Goal: Information Seeking & Learning: Learn about a topic

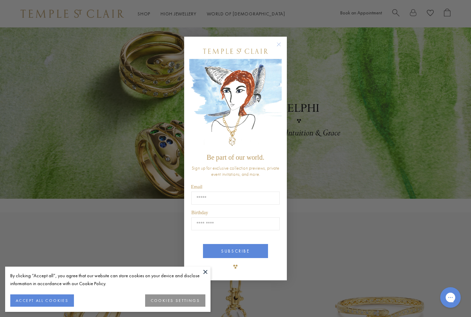
click at [208, 271] on button at bounding box center [205, 271] width 10 height 10
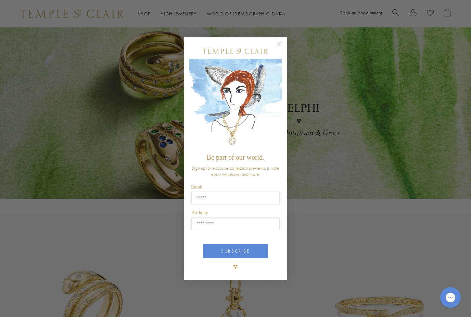
click at [279, 46] on circle "Close dialog" at bounding box center [279, 44] width 8 height 8
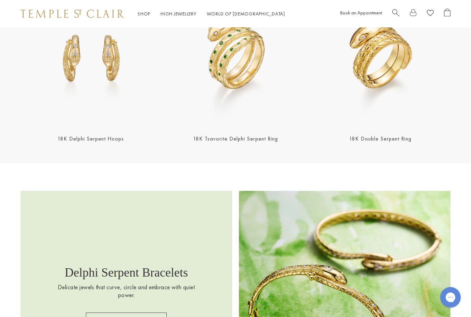
scroll to position [701, 0]
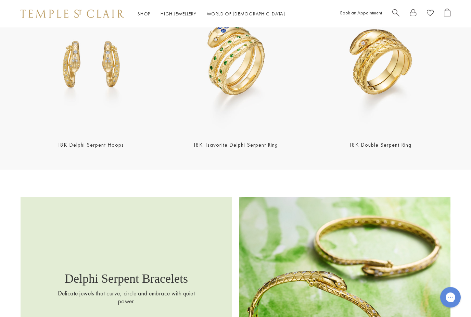
click at [253, 145] on link "18K Tsavorite Delphi Serpent Ring" at bounding box center [235, 144] width 85 height 7
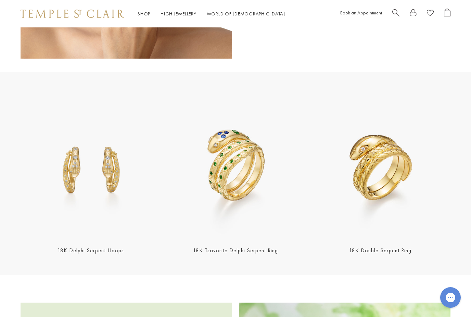
scroll to position [577, 0]
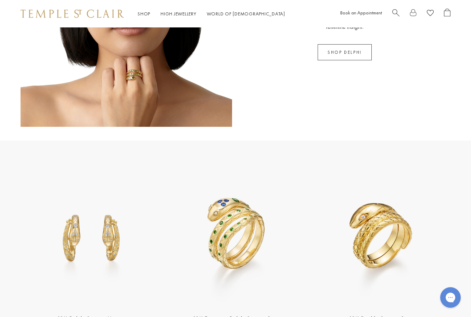
scroll to position [532, 0]
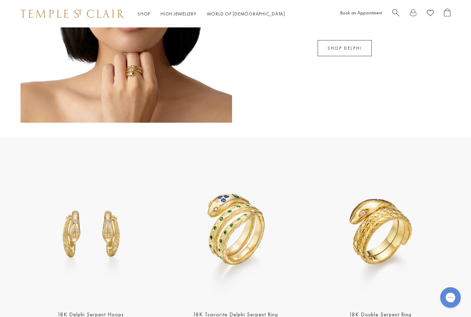
click at [434, 316] on section "18K Delphi Serpent Hoops 18K Tsavorite Delphi Serpent Ring 18K Double Serpent R…" at bounding box center [235, 237] width 471 height 203
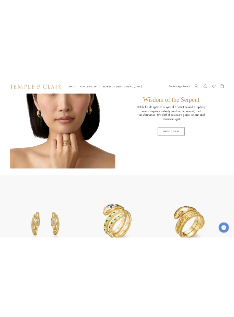
scroll to position [289, 0]
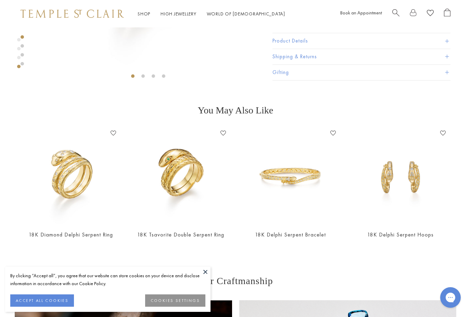
scroll to position [184, 0]
click at [74, 174] on img at bounding box center [71, 175] width 96 height 96
